Goal: Information Seeking & Learning: Learn about a topic

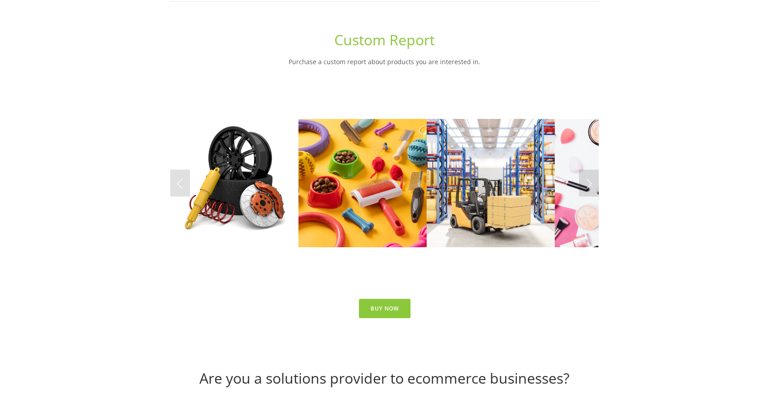
scroll to position [4041, 0]
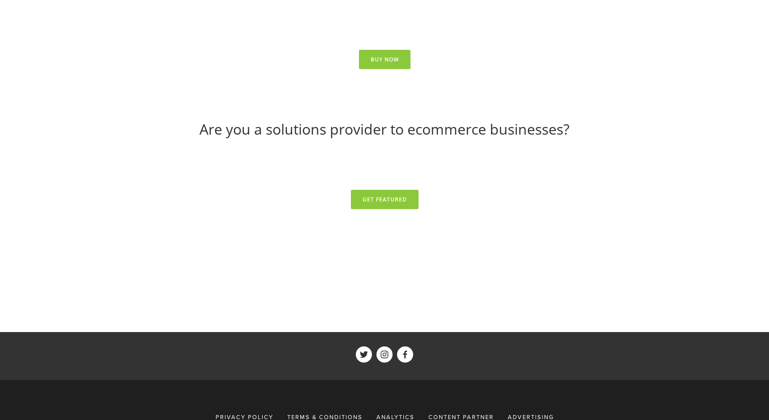
click at [543, 412] on span "Advertising" at bounding box center [531, 416] width 46 height 8
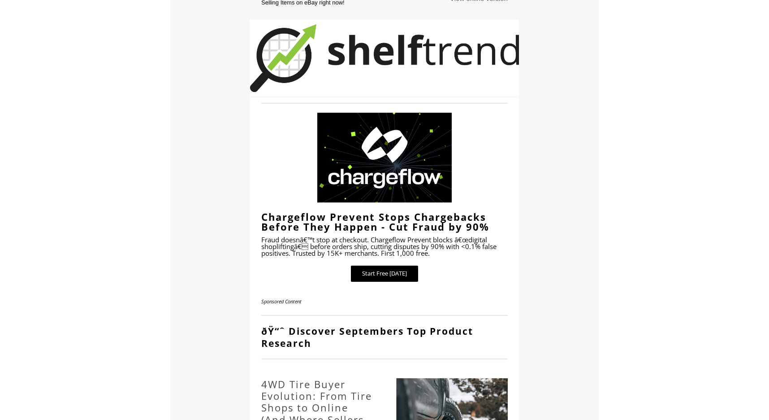
scroll to position [1149, 0]
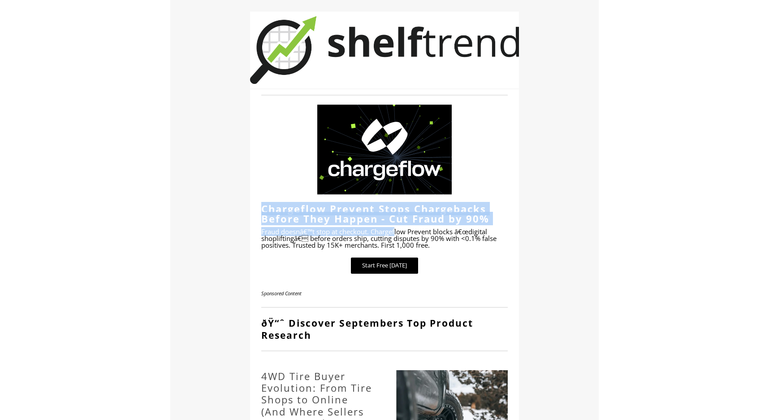
drag, startPoint x: 262, startPoint y: 208, endPoint x: 396, endPoint y: 235, distance: 136.7
click at [396, 235] on div "Chargeflow Prevent Stops Chargebacks Before They Happen - Cut Fraud by 90% Frau…" at bounding box center [384, 226] width 247 height 45
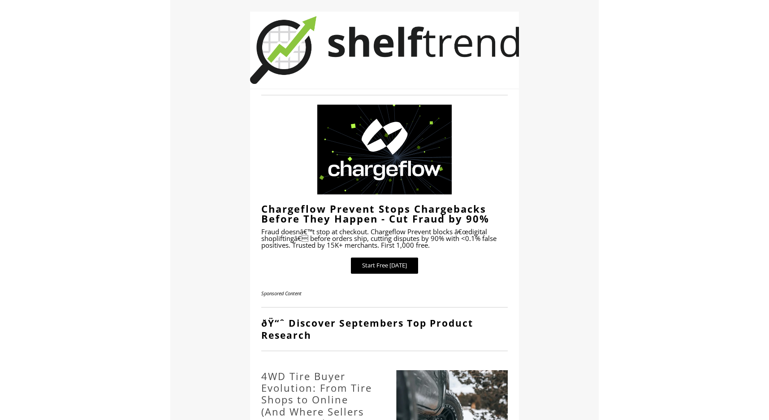
click at [344, 221] on b "Chargeflow Prevent Stops Chargebacks Before They Happen - Cut Fraud by 90%" at bounding box center [375, 213] width 228 height 23
drag, startPoint x: 329, startPoint y: 209, endPoint x: 374, endPoint y: 216, distance: 45.7
click at [374, 216] on b "Chargeflow Prevent Stops Chargebacks Before They Happen - Cut Fraud by 90%" at bounding box center [375, 213] width 228 height 23
click at [490, 221] on h2 "Chargeflow Prevent Stops Chargebacks Before They Happen - Cut Fraud by 90%" at bounding box center [384, 214] width 247 height 20
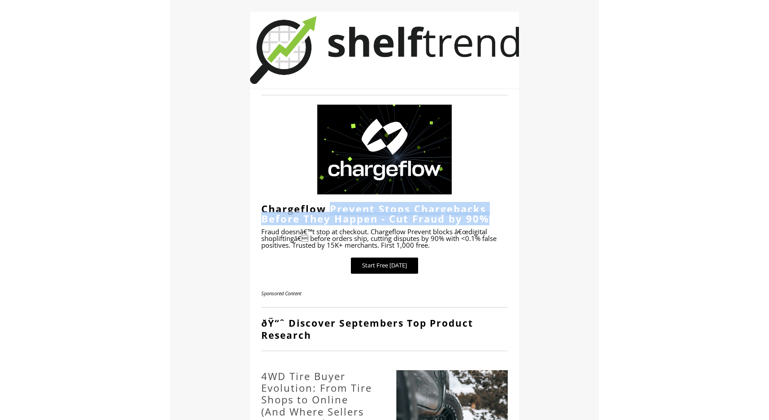
drag, startPoint x: 464, startPoint y: 221, endPoint x: 333, endPoint y: 214, distance: 132.0
click at [333, 214] on h2 "Chargeflow Prevent Stops Chargebacks Before They Happen - Cut Fraud by 90%" at bounding box center [384, 214] width 247 height 20
click at [333, 214] on b "Chargeflow Prevent Stops Chargebacks Before They Happen - Cut Fraud by 90%" at bounding box center [375, 213] width 228 height 23
drag, startPoint x: 329, startPoint y: 209, endPoint x: 491, endPoint y: 224, distance: 163.4
click at [491, 224] on div "Chargeflow Prevent Stops Chargebacks Before They Happen - Cut Fraud by 90% Frau…" at bounding box center [384, 226] width 247 height 45
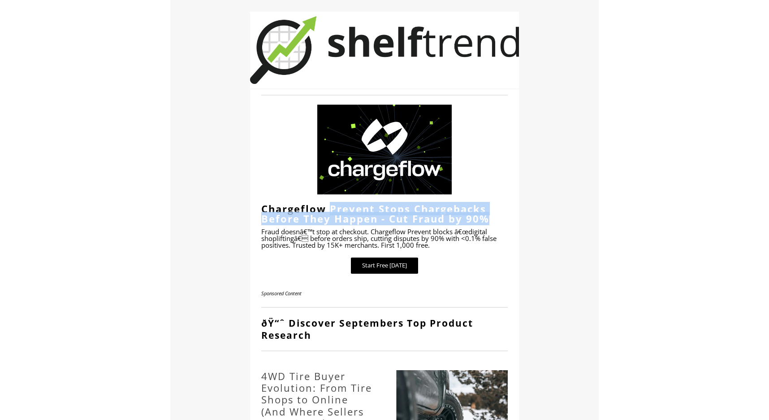
copy b "Prevent Stops Chargebacks Before They Happen - Cut Fraud by 90%"
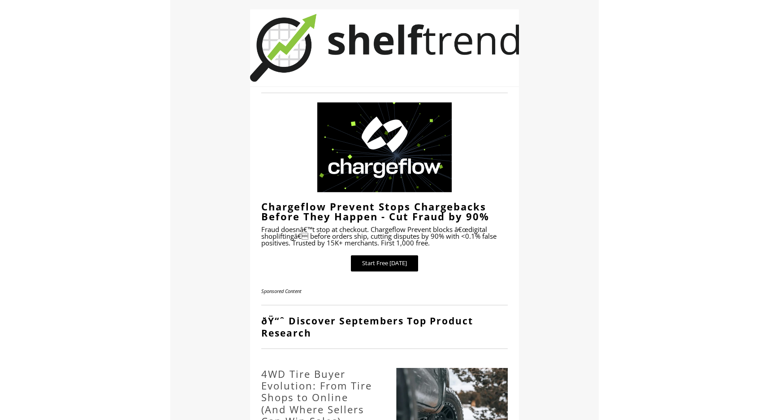
drag, startPoint x: 262, startPoint y: 233, endPoint x: 349, endPoint y: 234, distance: 87.0
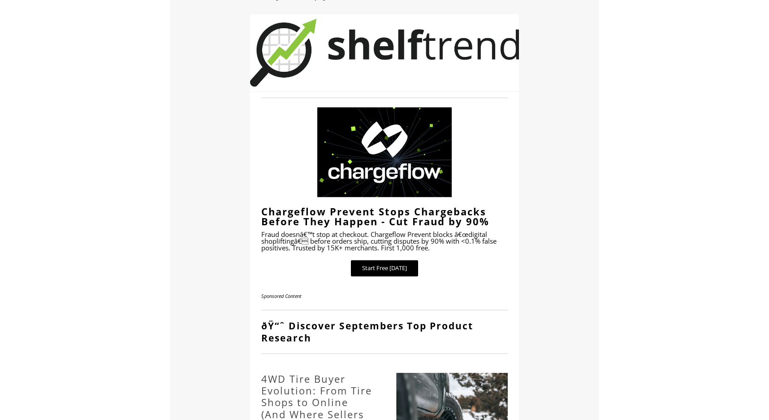
scroll to position [1149, 0]
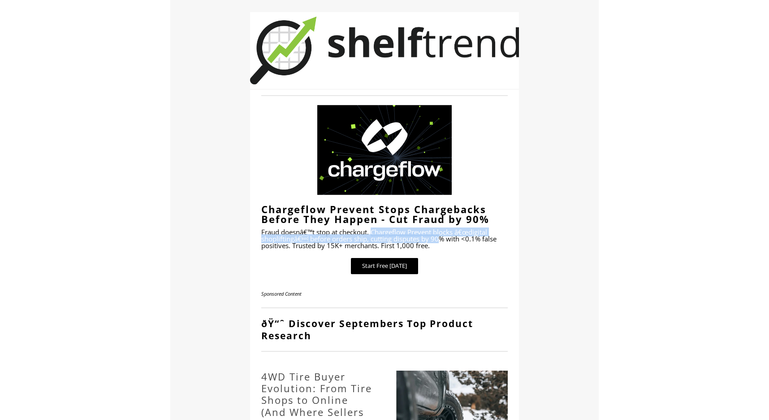
drag, startPoint x: 373, startPoint y: 232, endPoint x: 439, endPoint y: 241, distance: 66.9
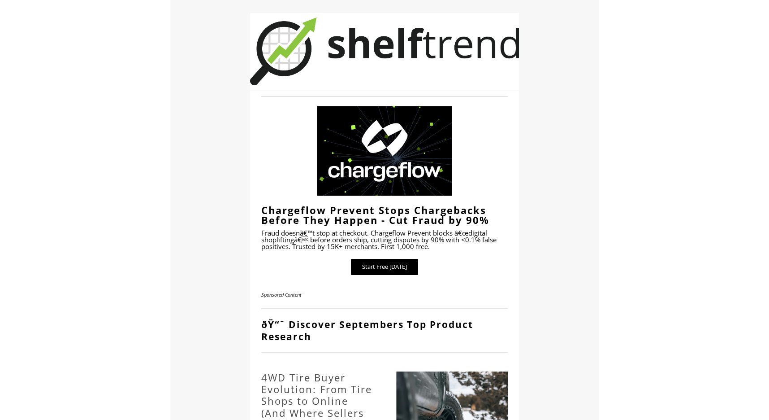
click at [452, 258] on td "Start Free [DATE]" at bounding box center [384, 266] width 269 height 25
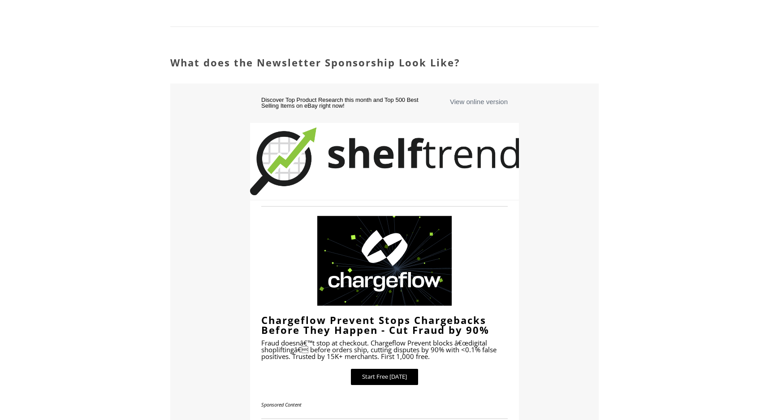
scroll to position [1031, 0]
